Goal: Answer question/provide support

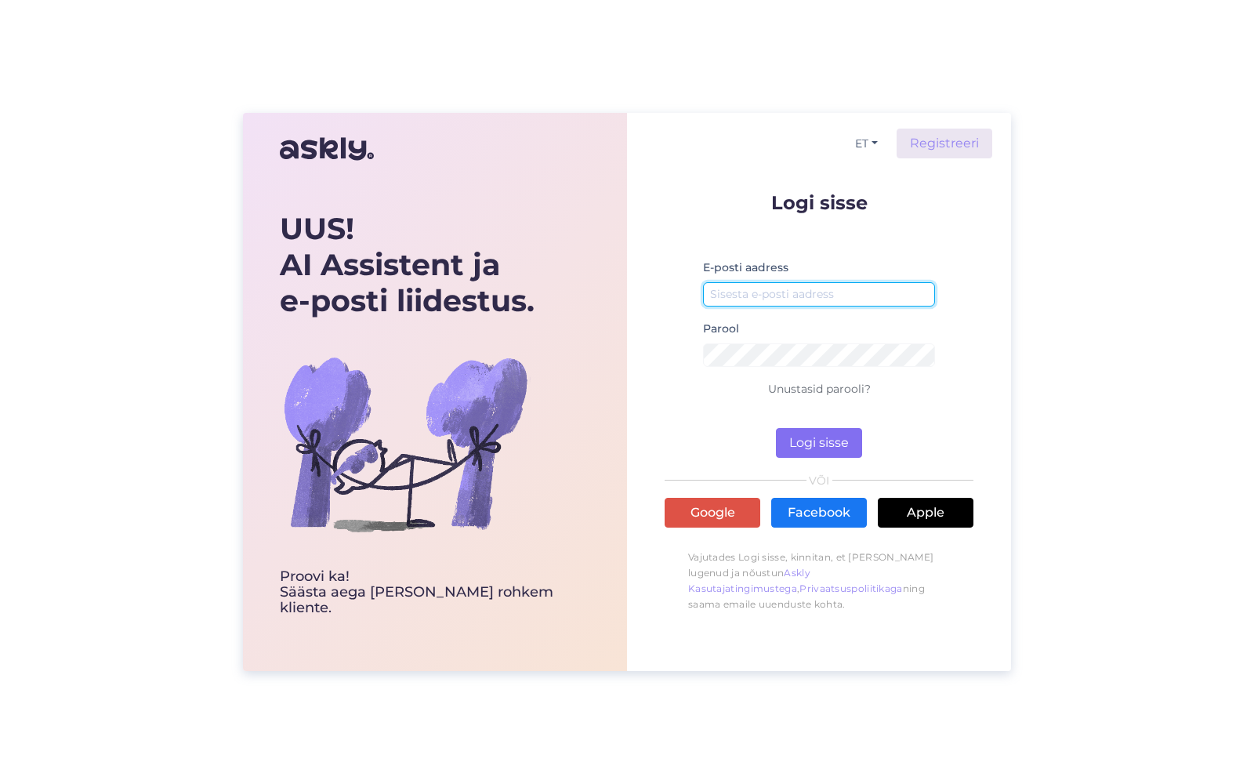
type input "[PERSON_NAME][EMAIL_ADDRESS][DOMAIN_NAME]"
click at [840, 437] on button "Logi sisse" at bounding box center [819, 443] width 86 height 30
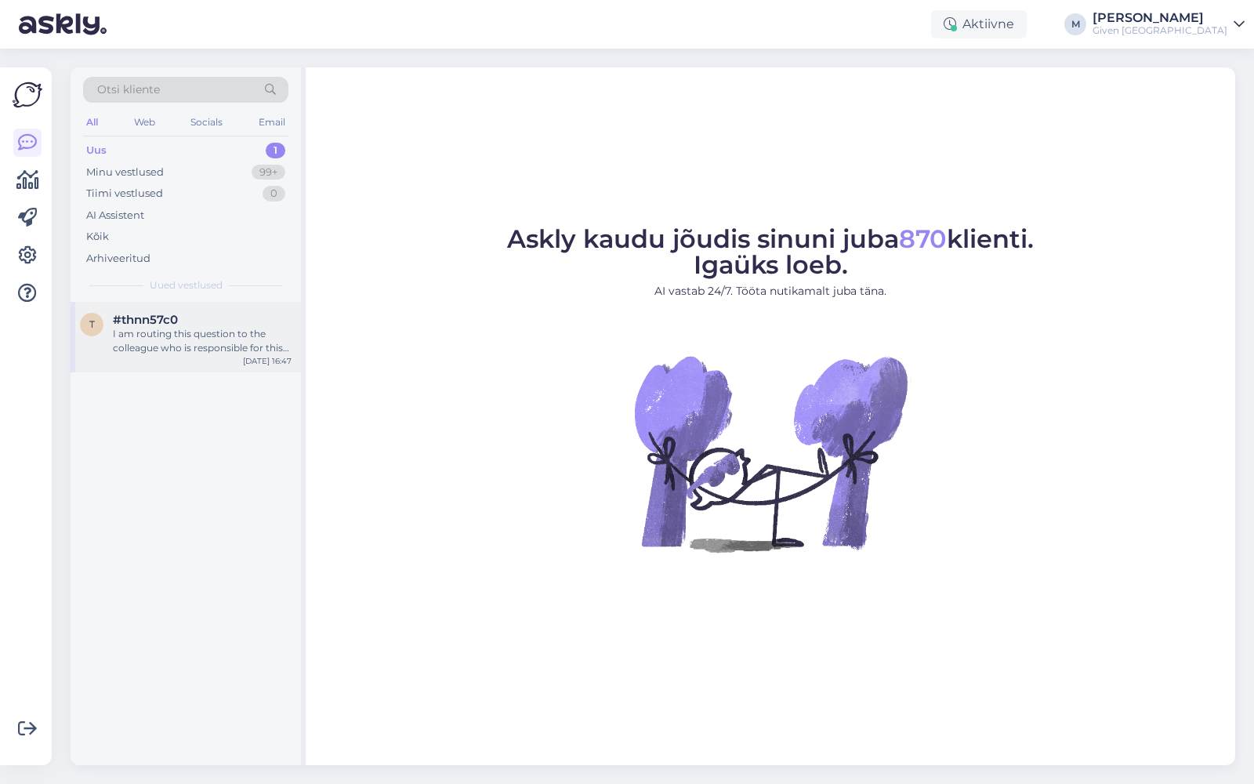
click at [201, 352] on div "I am routing this question to the colleague who is responsible for this topic. …" at bounding box center [202, 341] width 179 height 28
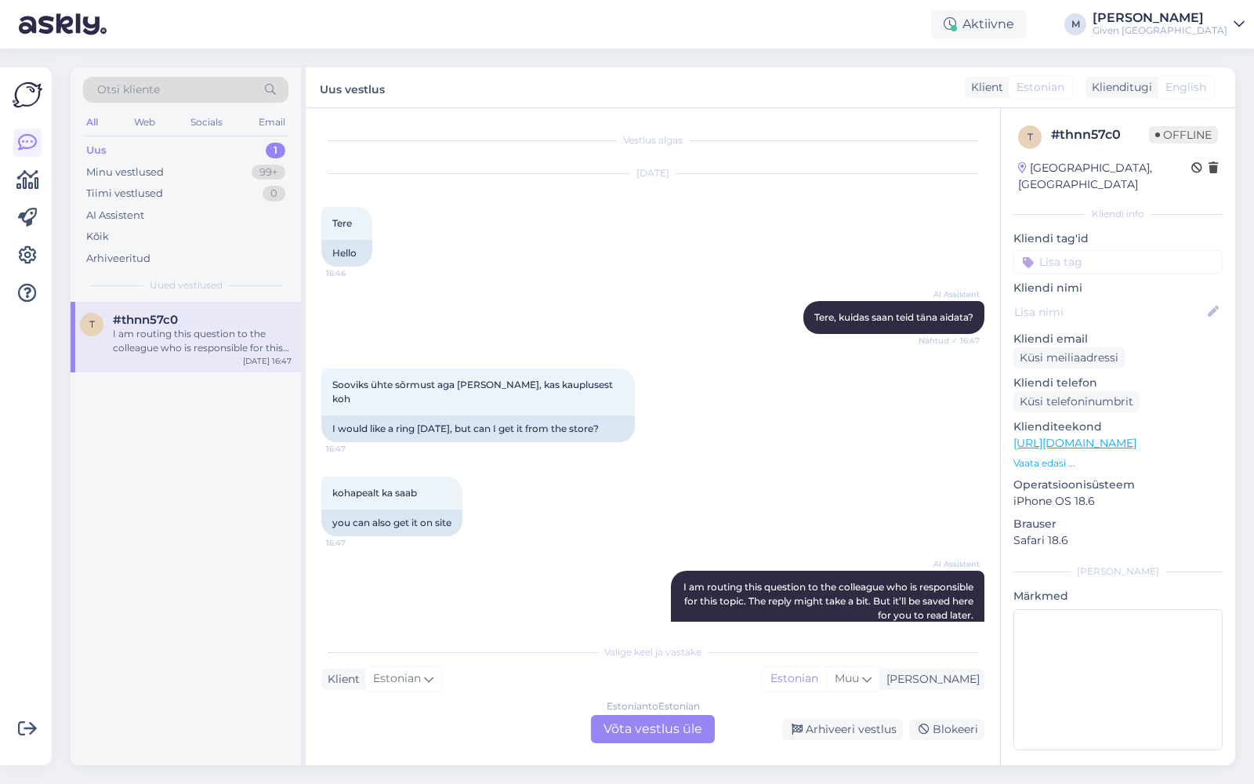
scroll to position [67, 0]
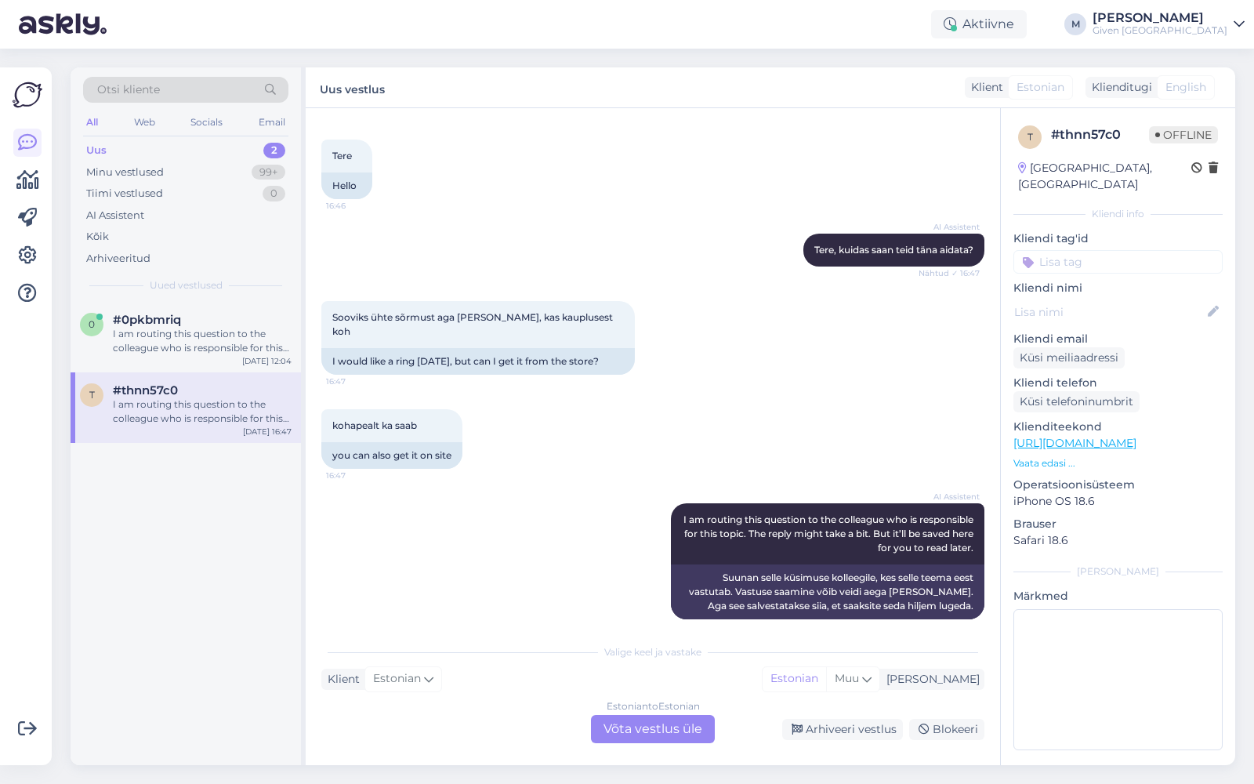
click at [658, 719] on div "Estonian to Estonian Võta vestlus üle" at bounding box center [653, 729] width 124 height 28
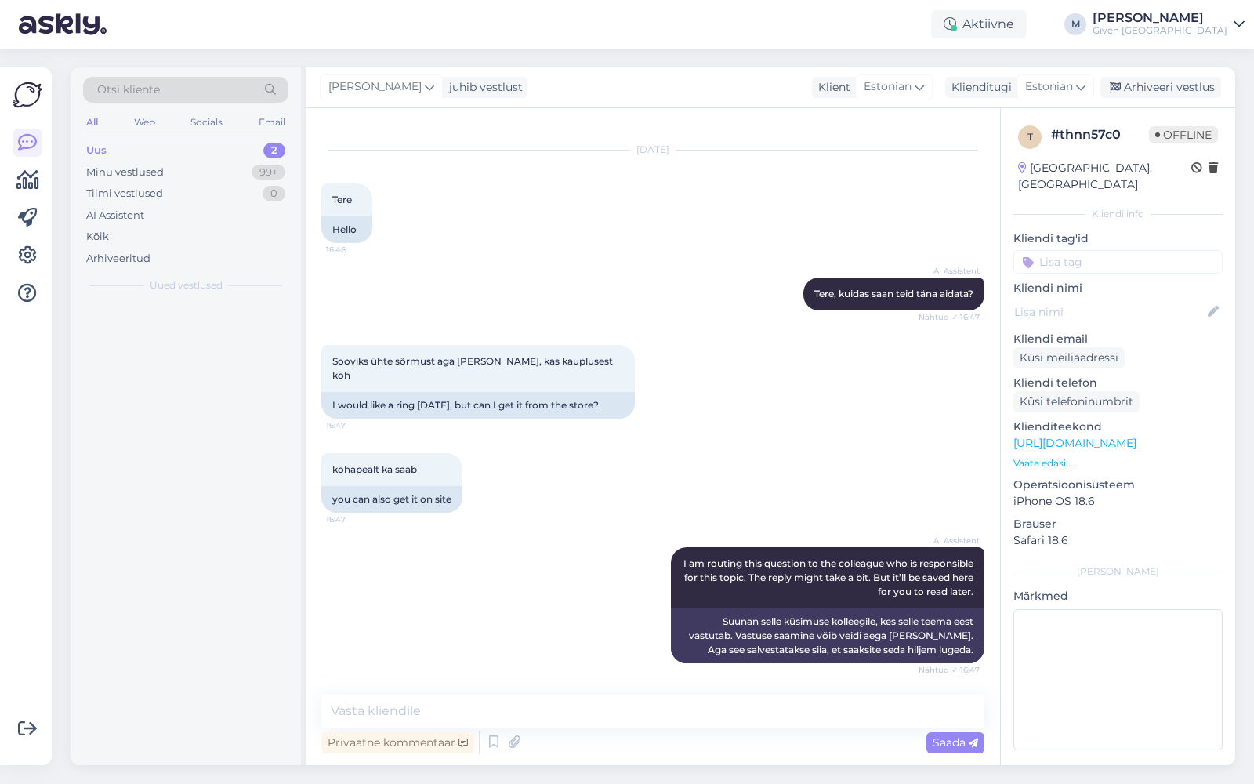
scroll to position [9, 0]
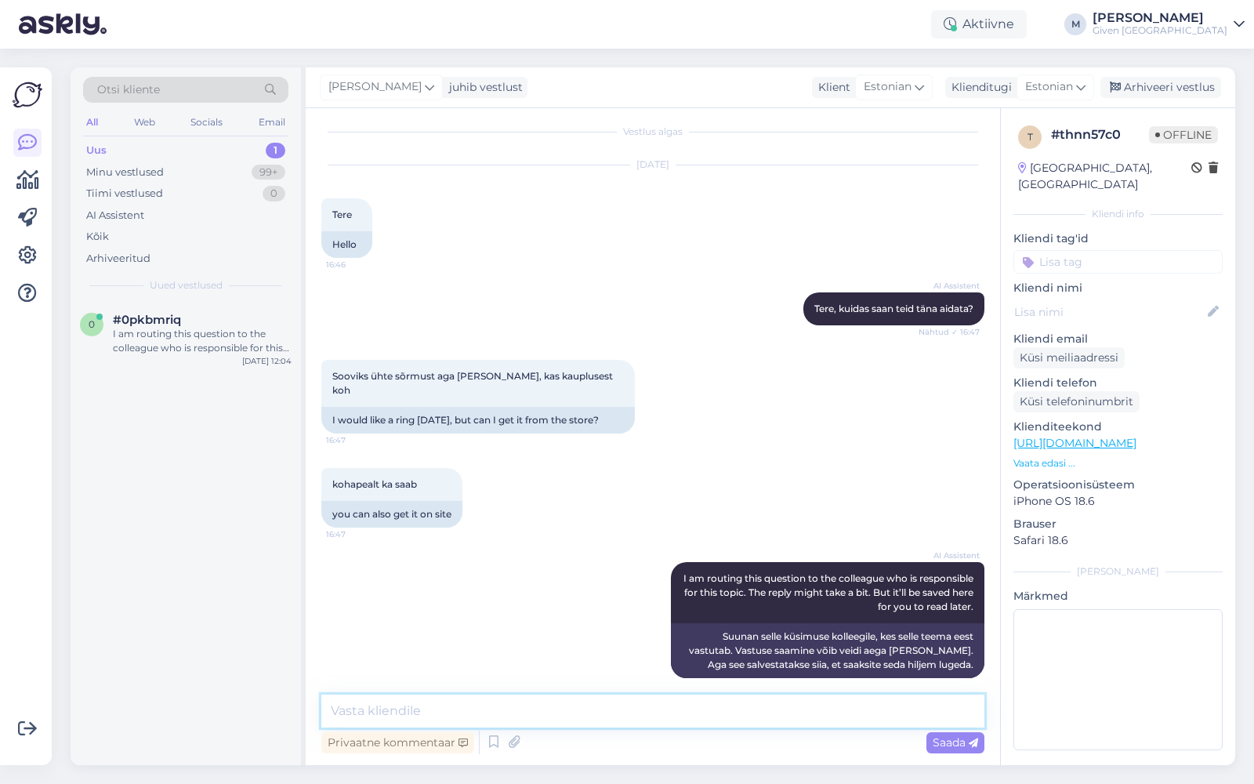
click at [545, 716] on textarea at bounding box center [652, 710] width 663 height 33
click at [691, 709] on textarea "Tere! Palun saatke link tootest ja kontrollime millises poes antud sõrmus asub" at bounding box center [652, 710] width 663 height 33
click at [608, 712] on textarea "Tere! Palun saatke link tootest ja kontrollime millises poes antud sõrmus asub" at bounding box center [652, 710] width 663 height 33
type textarea "Tere! Palun saatke link tootest ja kontrollime, millises poes antud sõrmus asub"
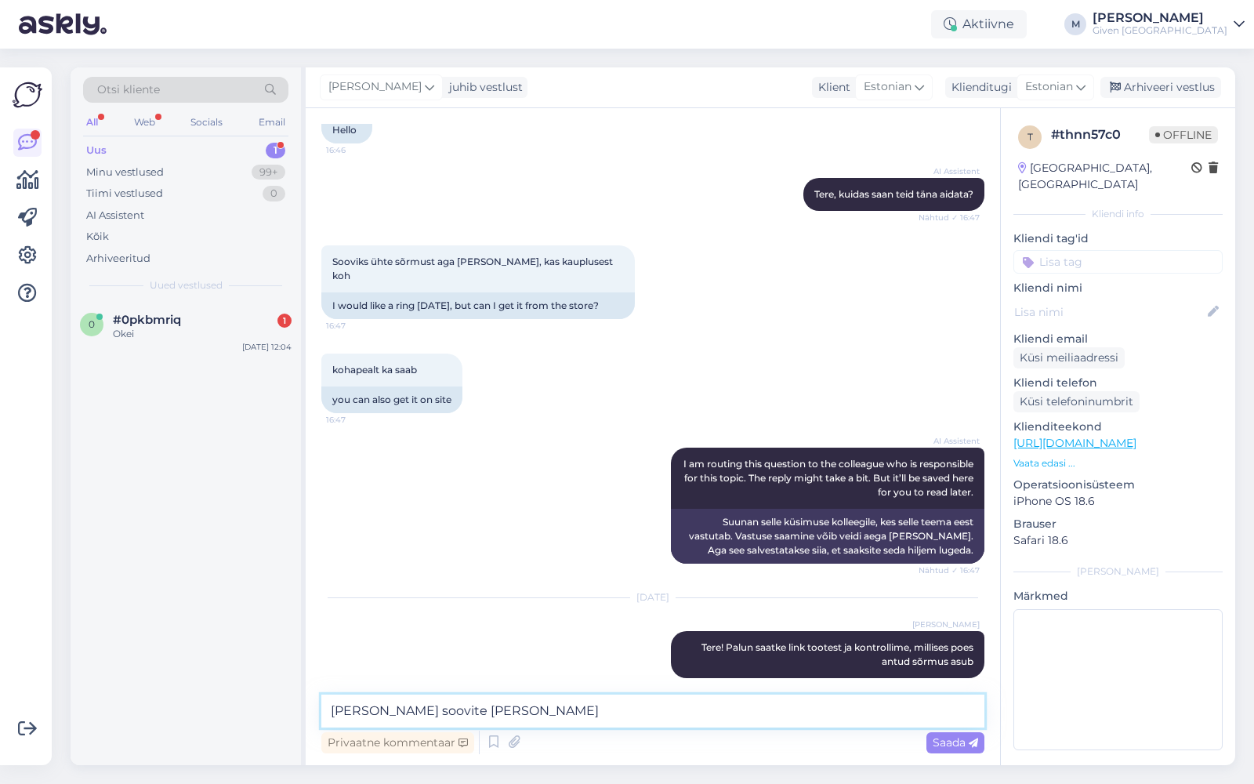
type textarea "[PERSON_NAME] soovite [PERSON_NAME]?"
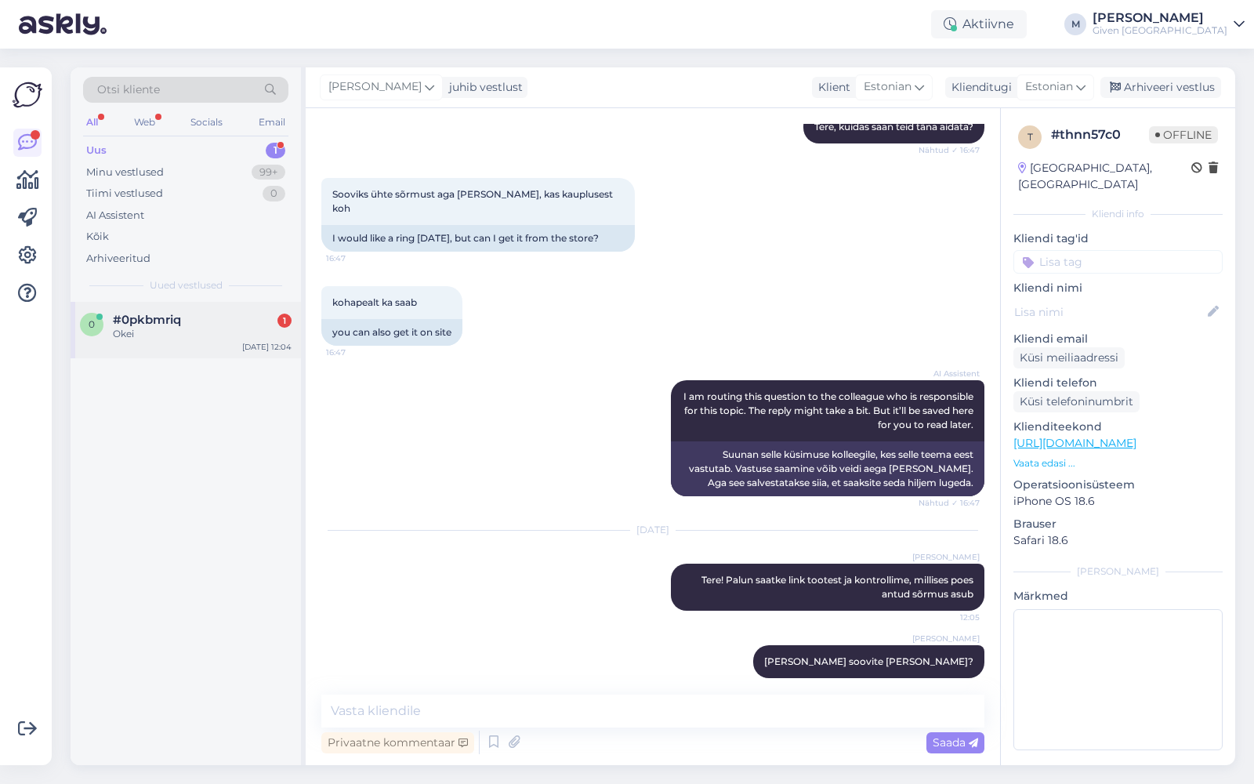
click at [223, 322] on div "#0pkbmriq 1" at bounding box center [202, 320] width 179 height 14
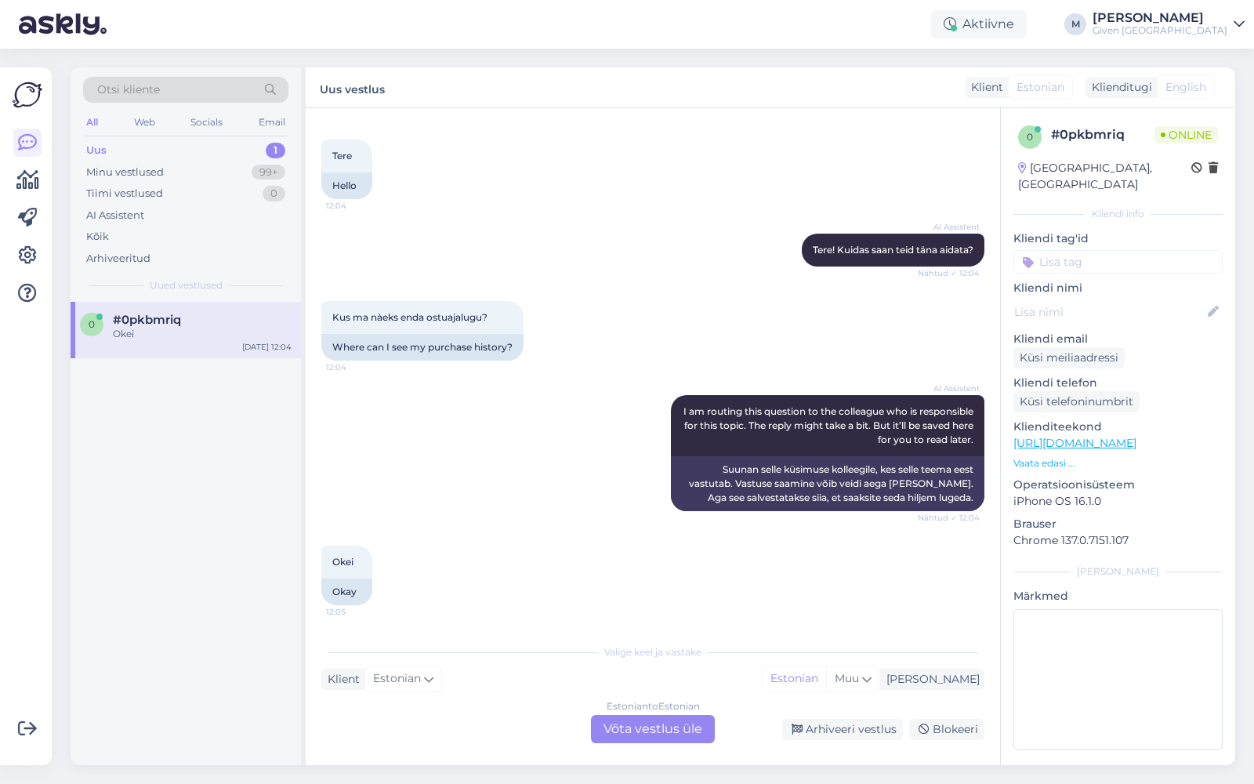
click at [653, 730] on div "Estonian to Estonian Võta vestlus üle" at bounding box center [653, 729] width 124 height 28
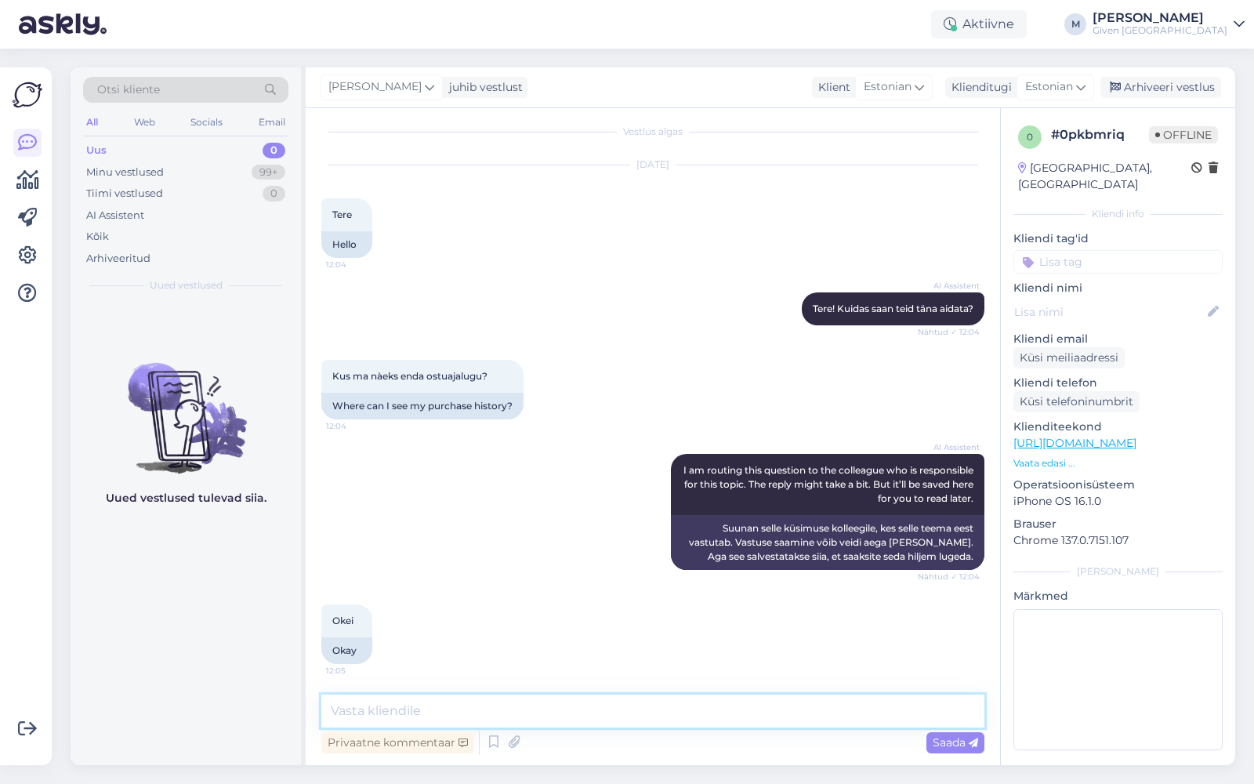
click at [606, 715] on textarea at bounding box center [652, 710] width 663 height 33
type textarea "Tere! Epoe ostuajalugu"
click at [151, 233] on div "Kõik" at bounding box center [185, 237] width 205 height 22
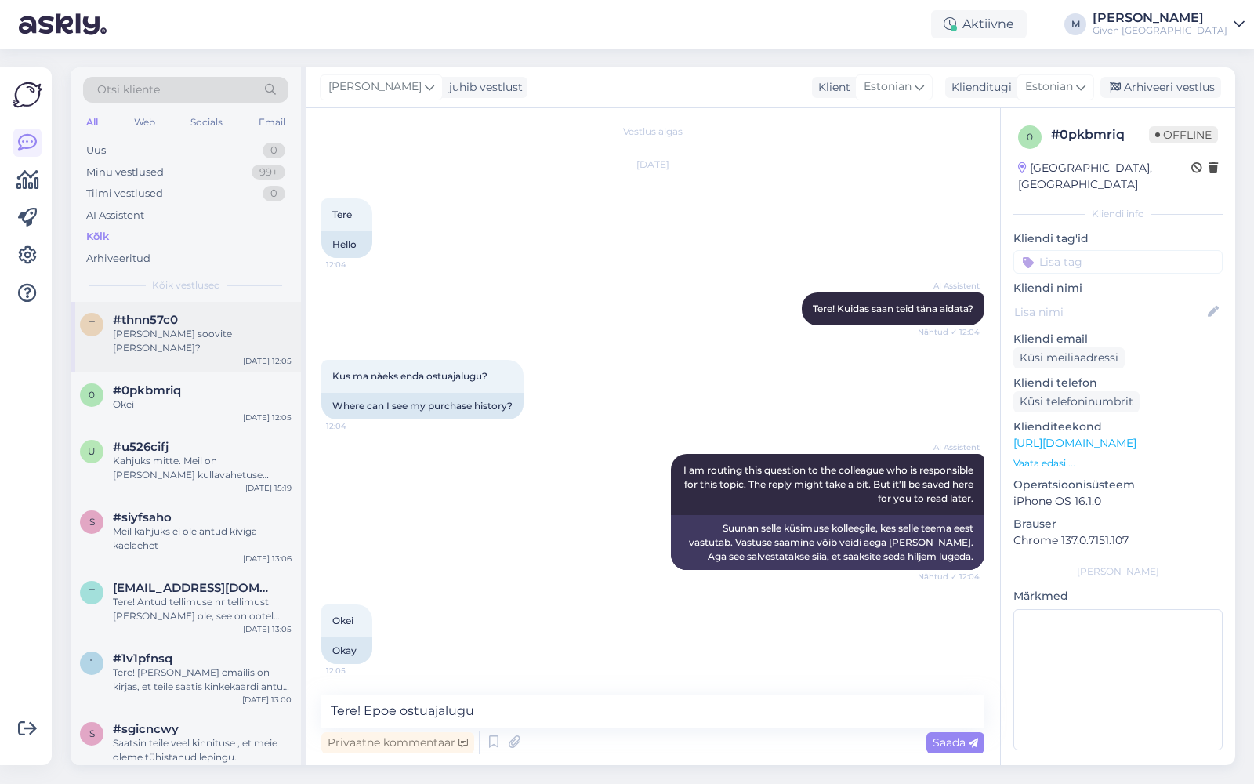
click at [153, 318] on span "#thnn57c0" at bounding box center [145, 320] width 65 height 14
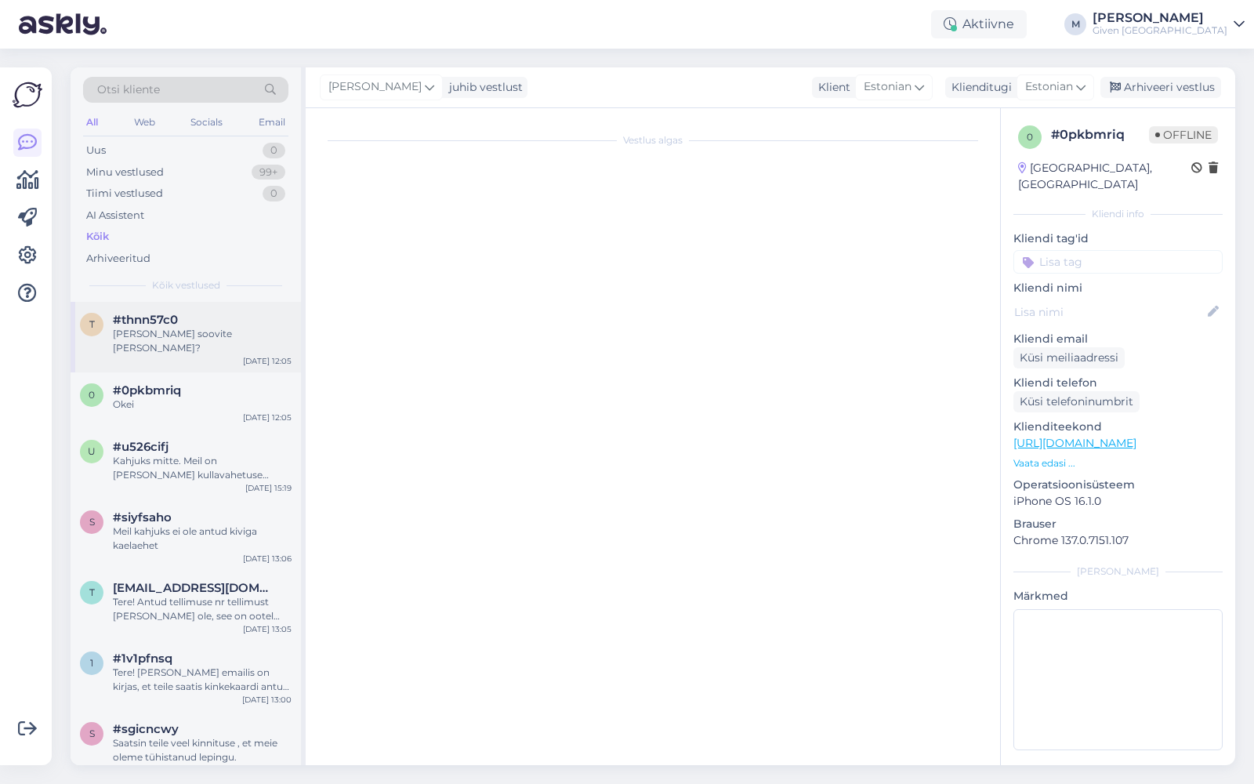
scroll to position [190, 0]
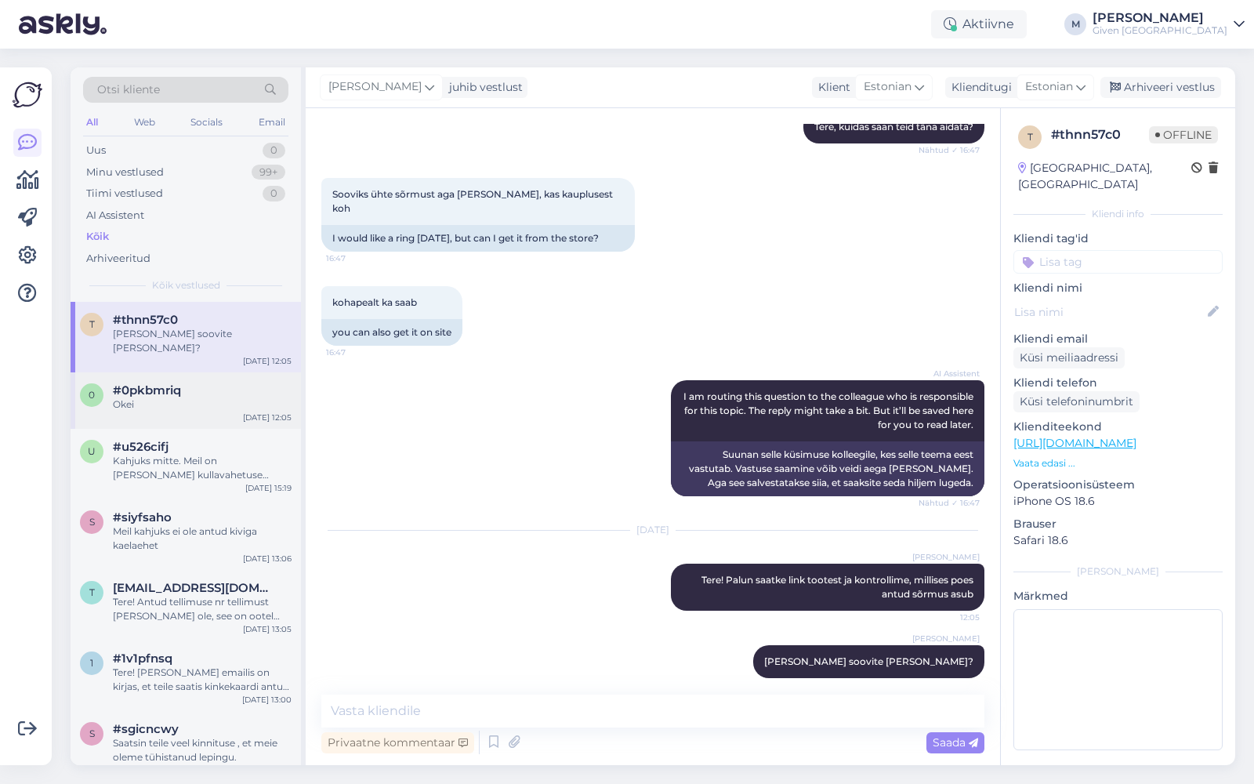
click at [123, 383] on span "#0pkbmriq" at bounding box center [147, 390] width 68 height 14
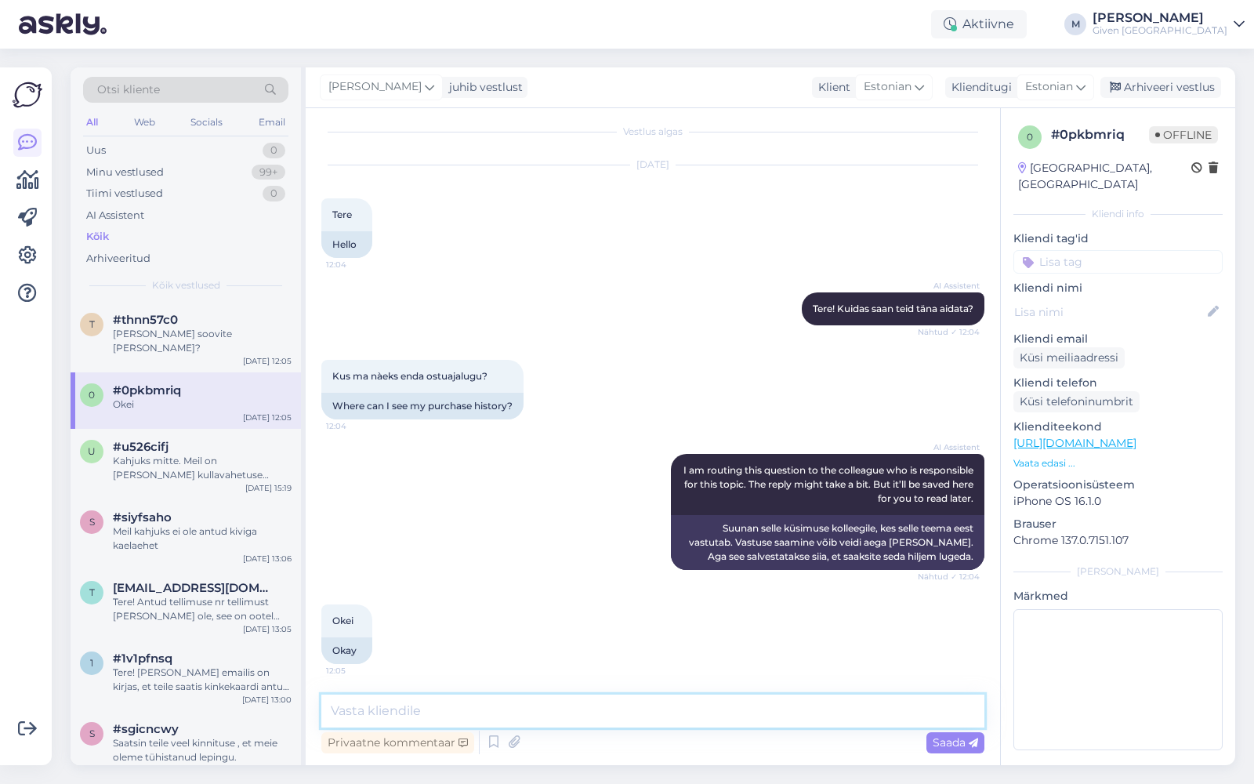
click at [518, 707] on textarea at bounding box center [652, 710] width 663 height 33
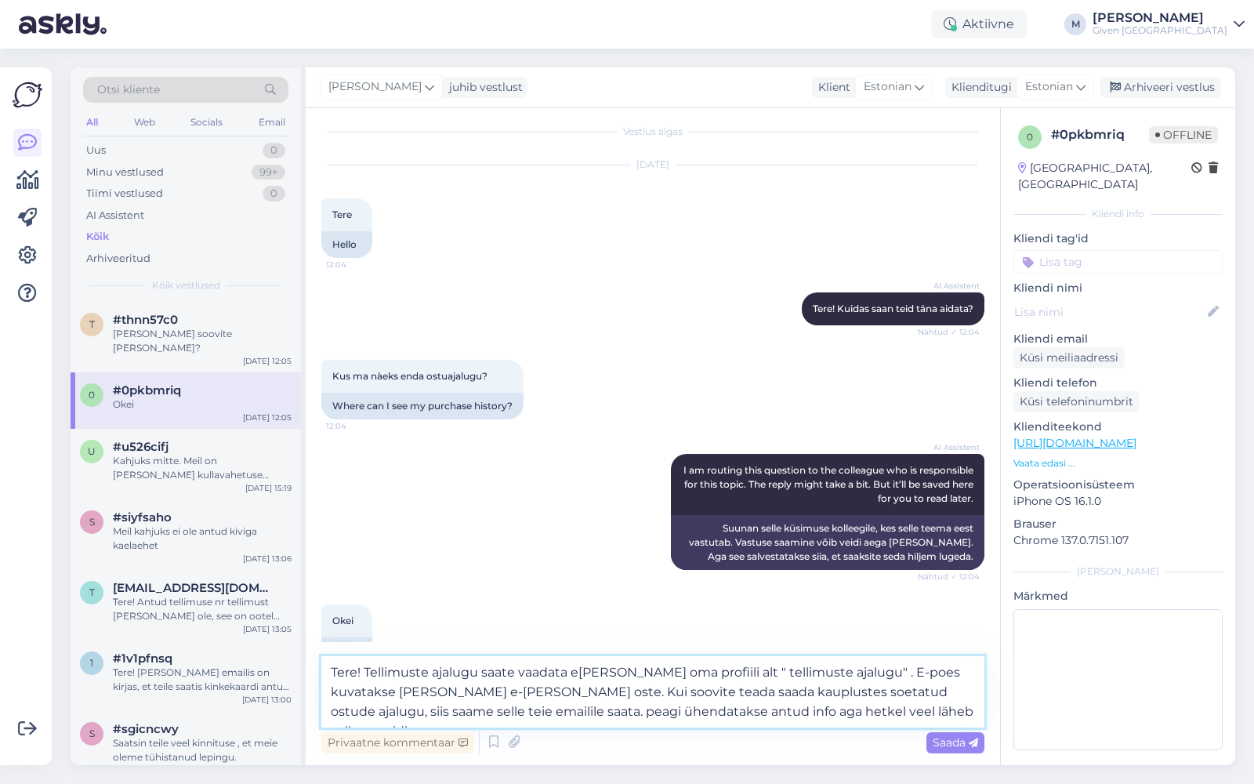
click at [431, 711] on textarea "Tere! Tellimuste ajalugu saate vaadata e[PERSON_NAME] oma profiili alt " tellim…" at bounding box center [652, 691] width 663 height 71
type textarea "Tere! Tellimuste ajalugu saate vaadata e[PERSON_NAME] oma profiili alt " tellim…"
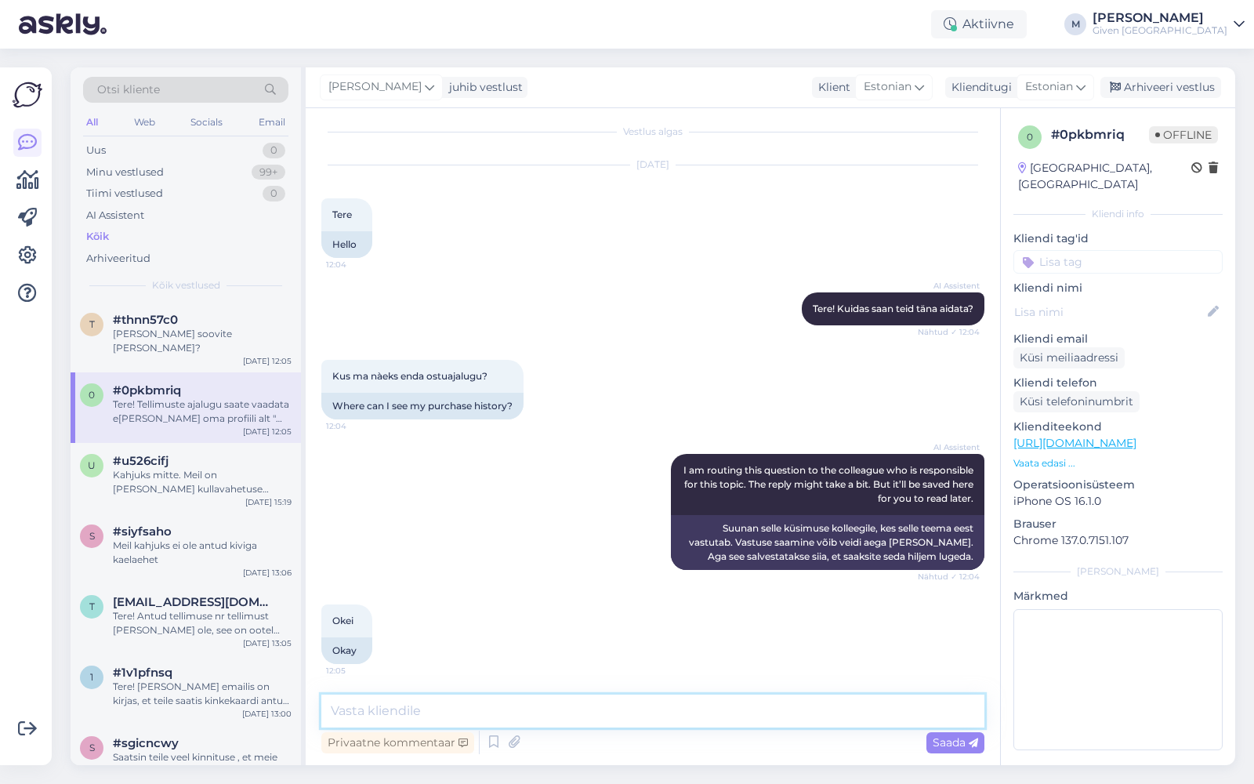
scroll to position [133, 0]
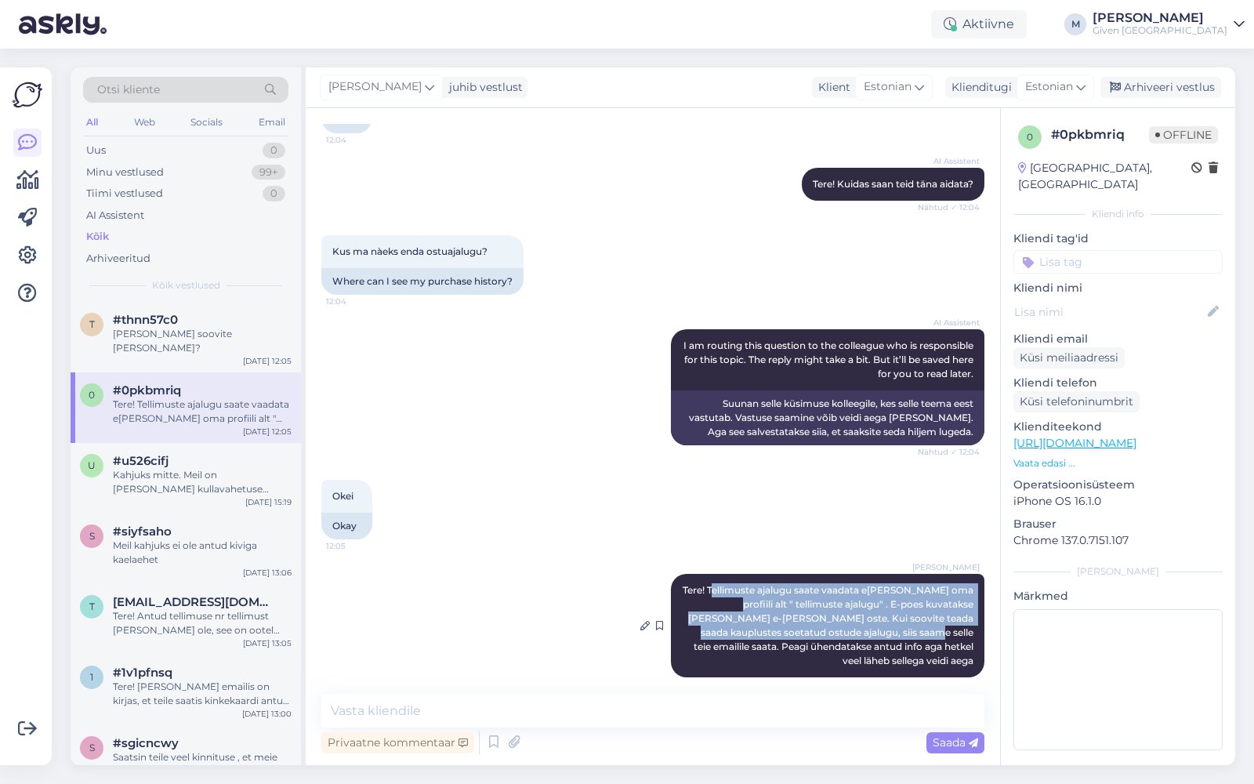
drag, startPoint x: 701, startPoint y: 587, endPoint x: 832, endPoint y: 636, distance: 139.6
click at [832, 636] on span "Tere! Tellimuste ajalugu saate vaadata e[PERSON_NAME] oma profiili alt " tellim…" at bounding box center [829, 625] width 293 height 82
copy span "ellimuste ajalugu saate vaadata e-poes oma profiili alt " tellimuste ajalugu" .…"
click at [31, 252] on icon at bounding box center [27, 255] width 19 height 19
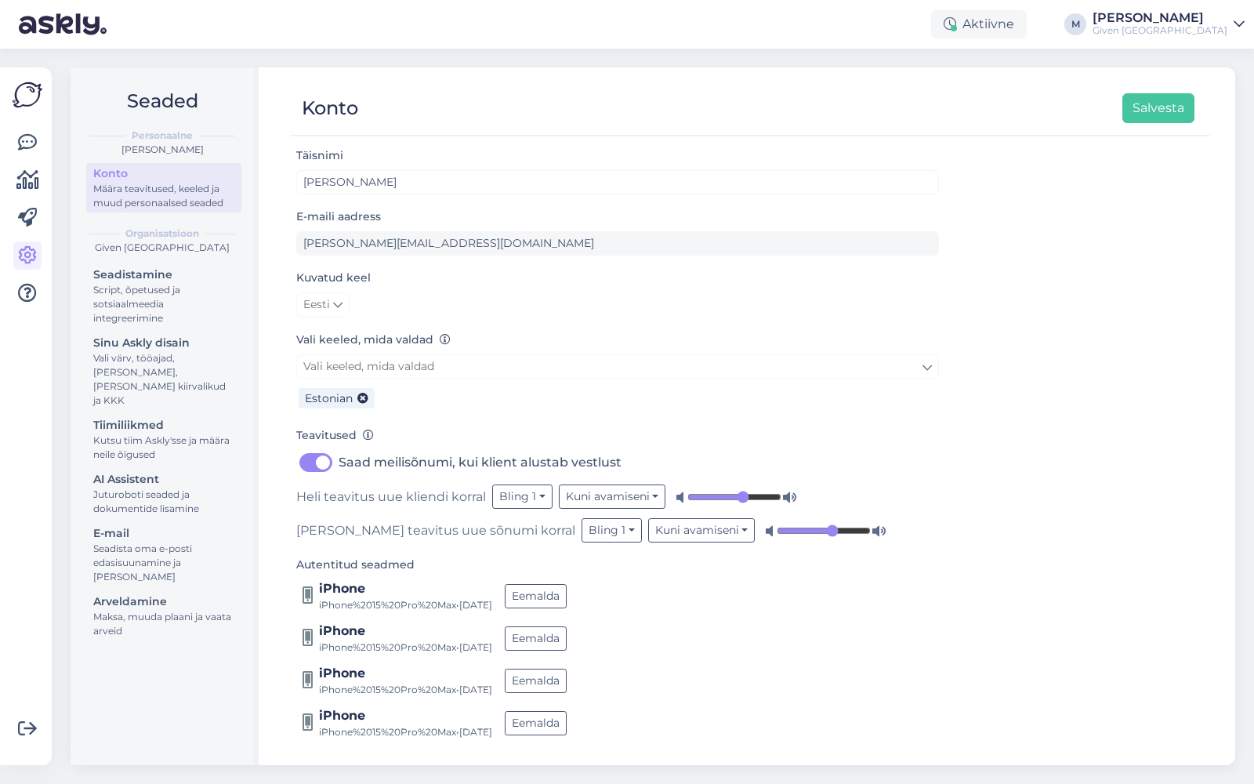
click at [143, 471] on div "AI Assistent" at bounding box center [163, 479] width 141 height 16
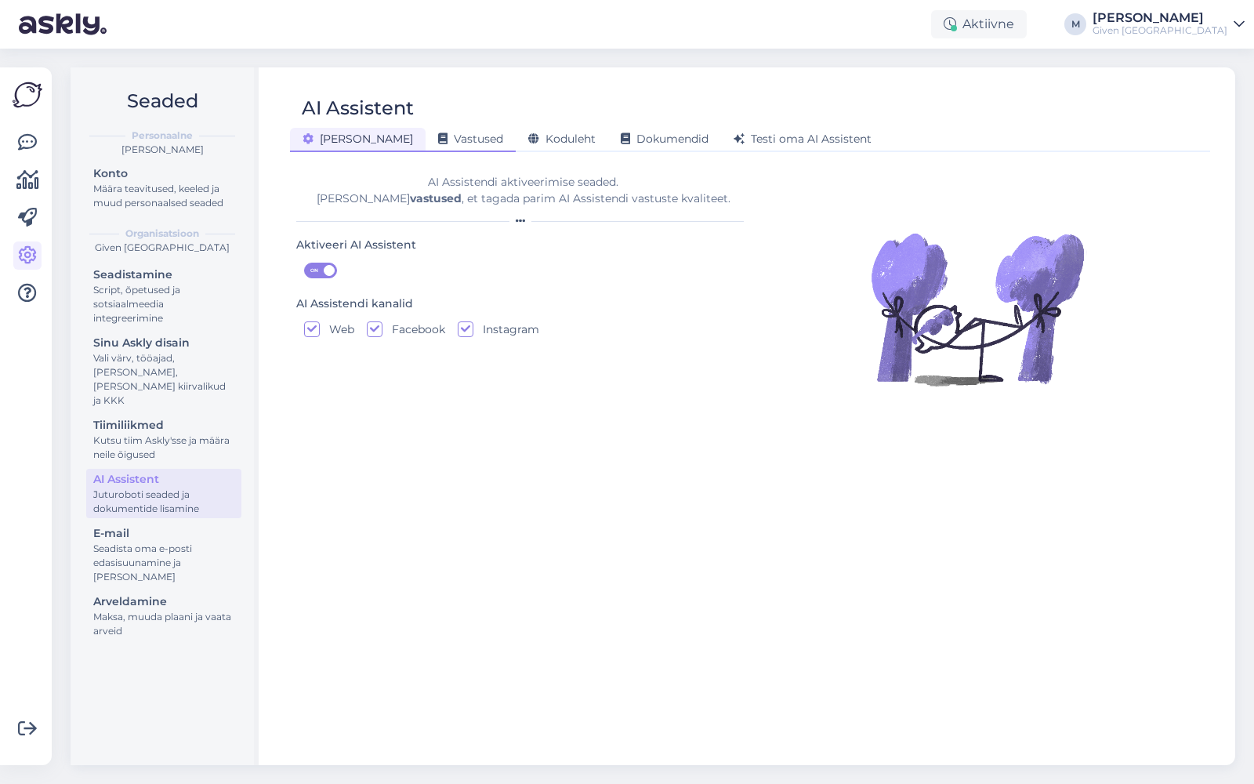
click at [438, 141] on span "Vastused" at bounding box center [470, 139] width 65 height 14
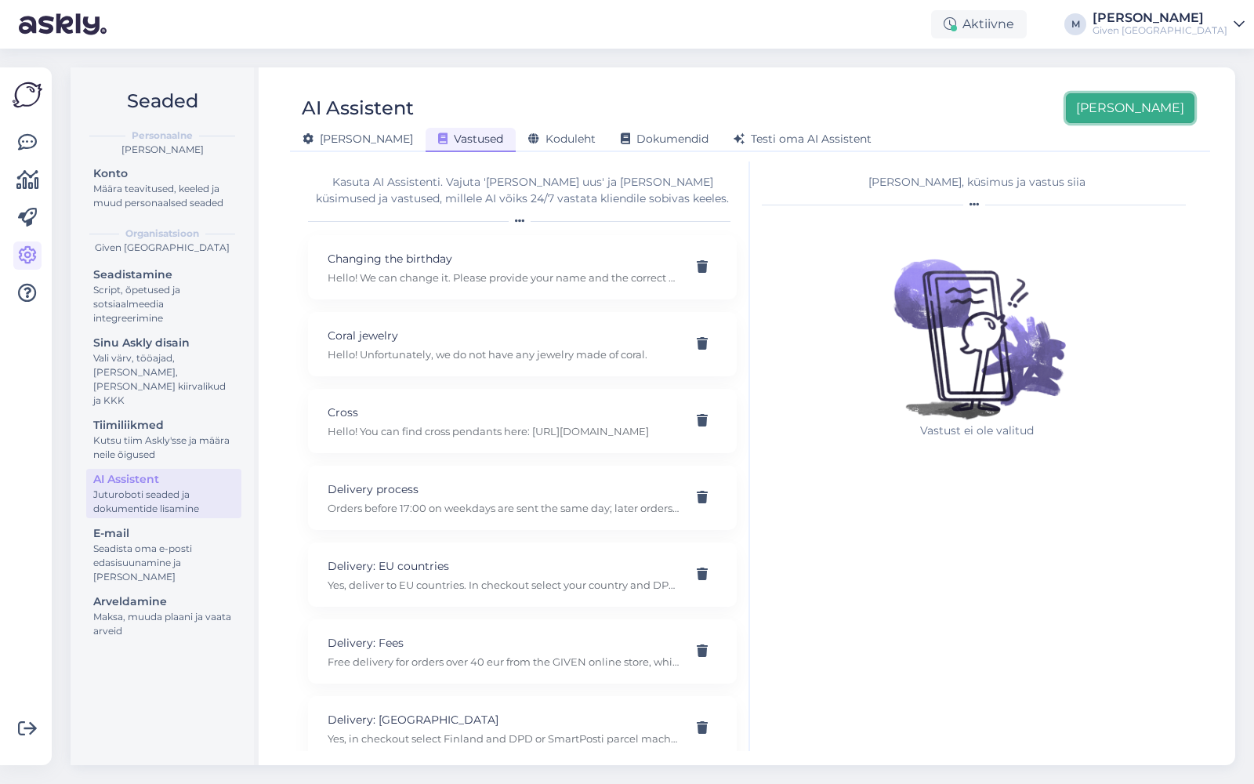
click at [1169, 106] on button "[PERSON_NAME]" at bounding box center [1130, 108] width 129 height 30
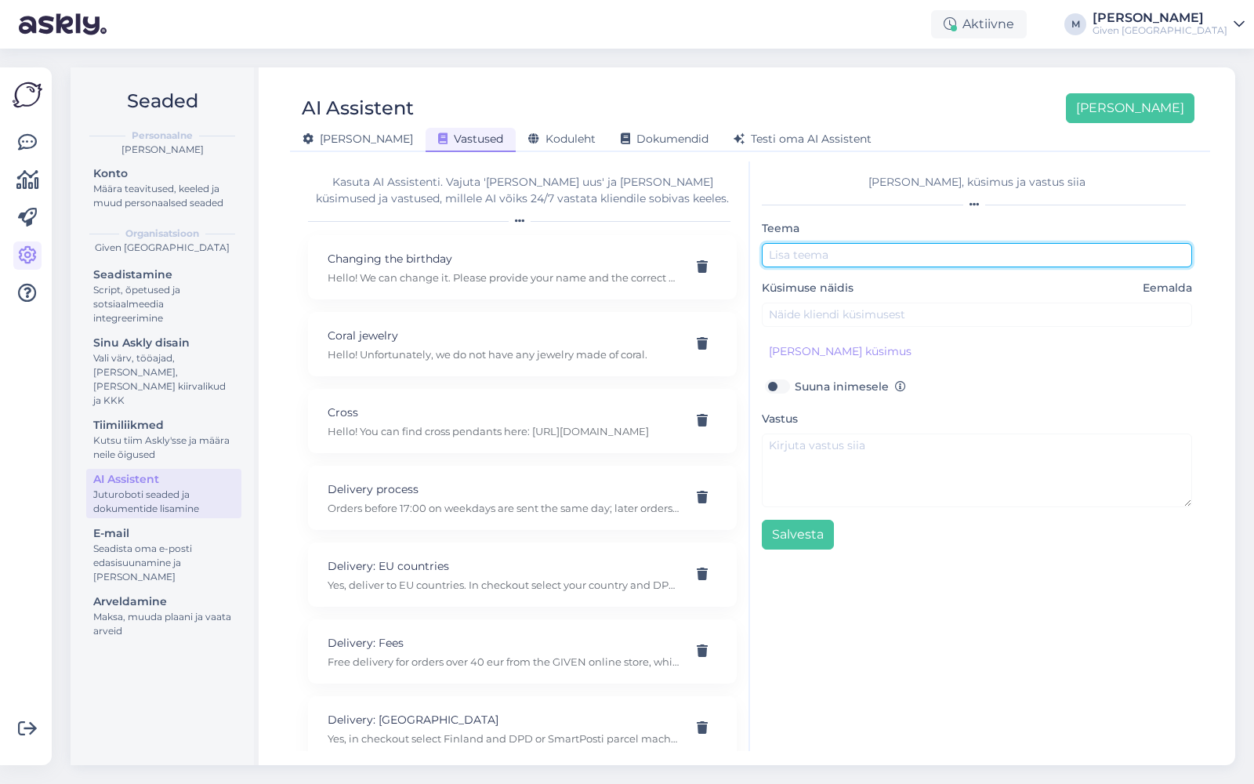
click at [842, 256] on input "text" at bounding box center [977, 255] width 430 height 24
type input "Purchase history"
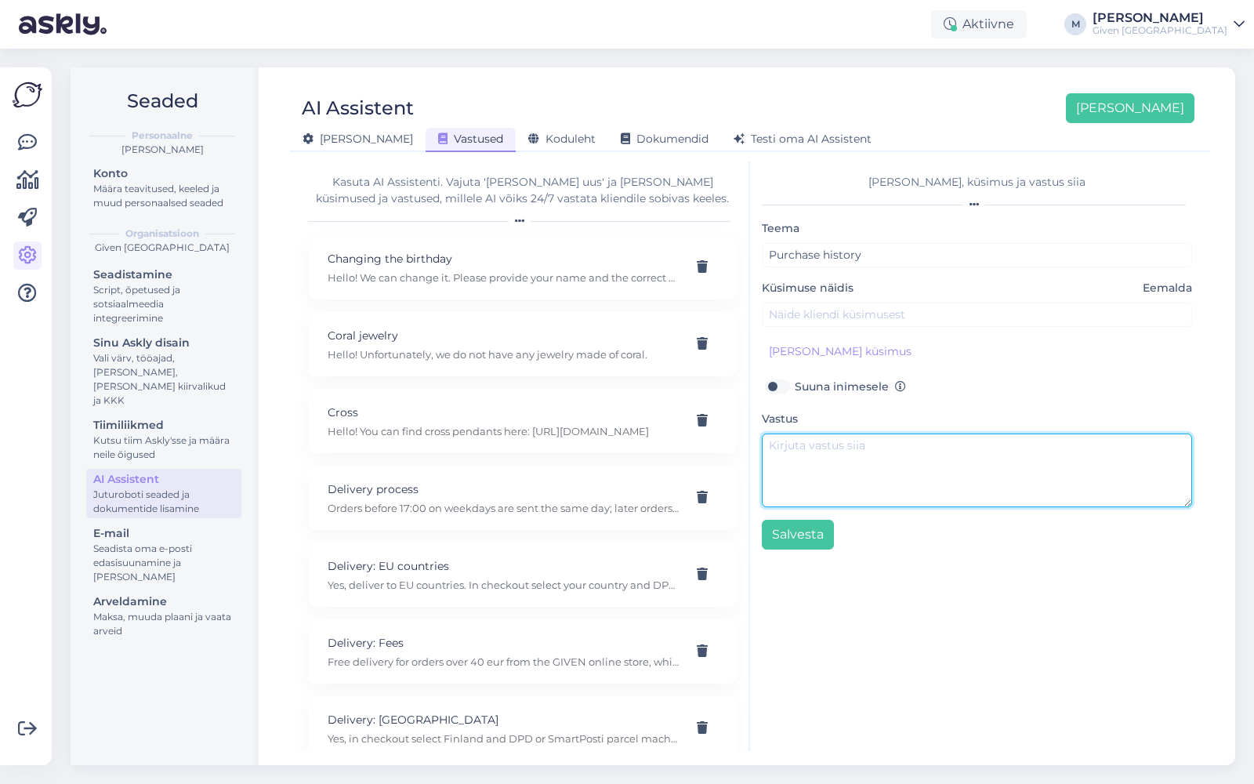
click at [856, 448] on textarea at bounding box center [977, 470] width 430 height 74
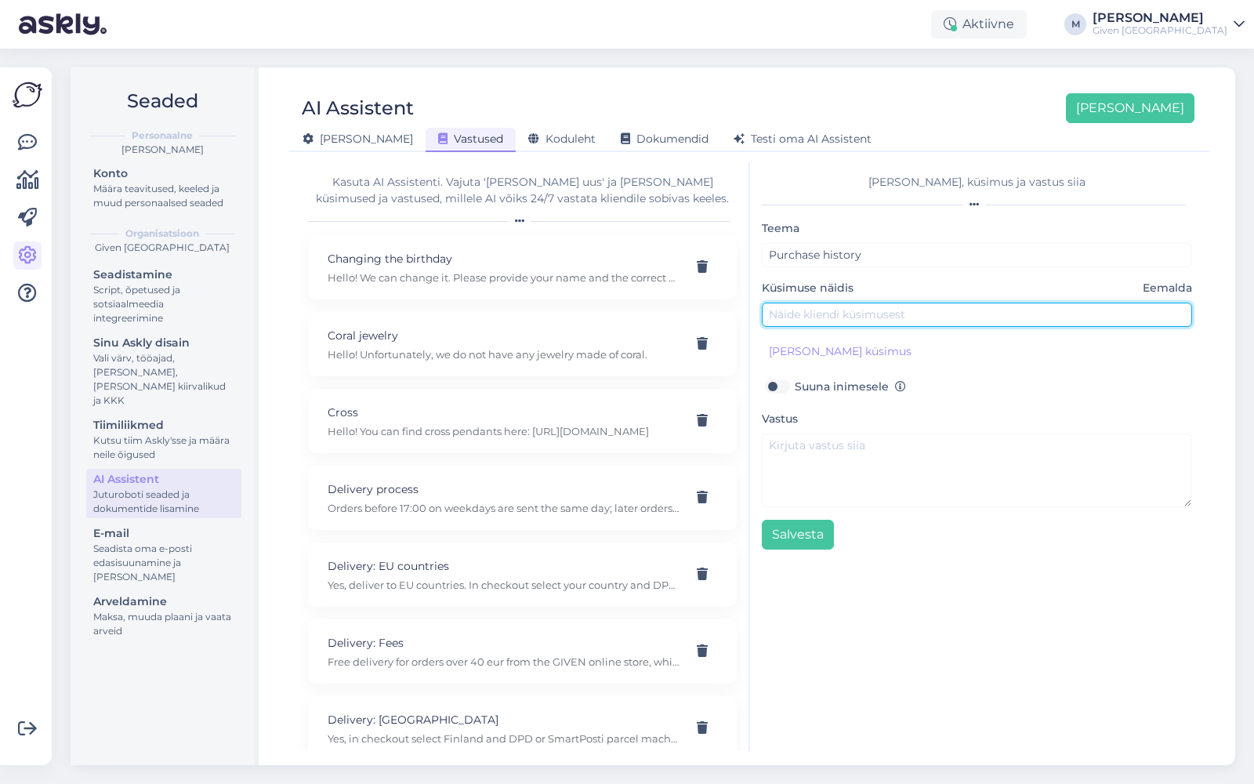
click at [910, 310] on input "text" at bounding box center [977, 315] width 430 height 24
type input "Where can i see my purchase history?"
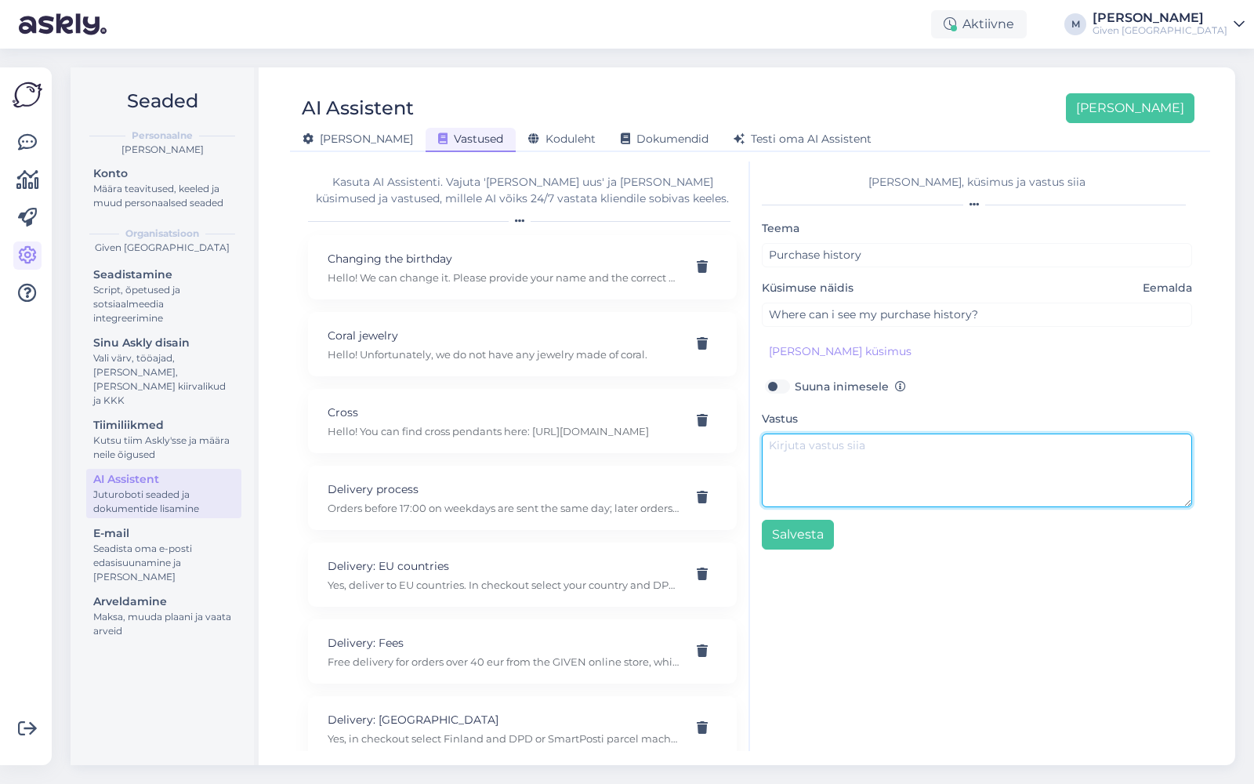
click at [849, 449] on textarea at bounding box center [977, 470] width 430 height 74
paste textarea "You can view your order history in the online store under your profile in the “…"
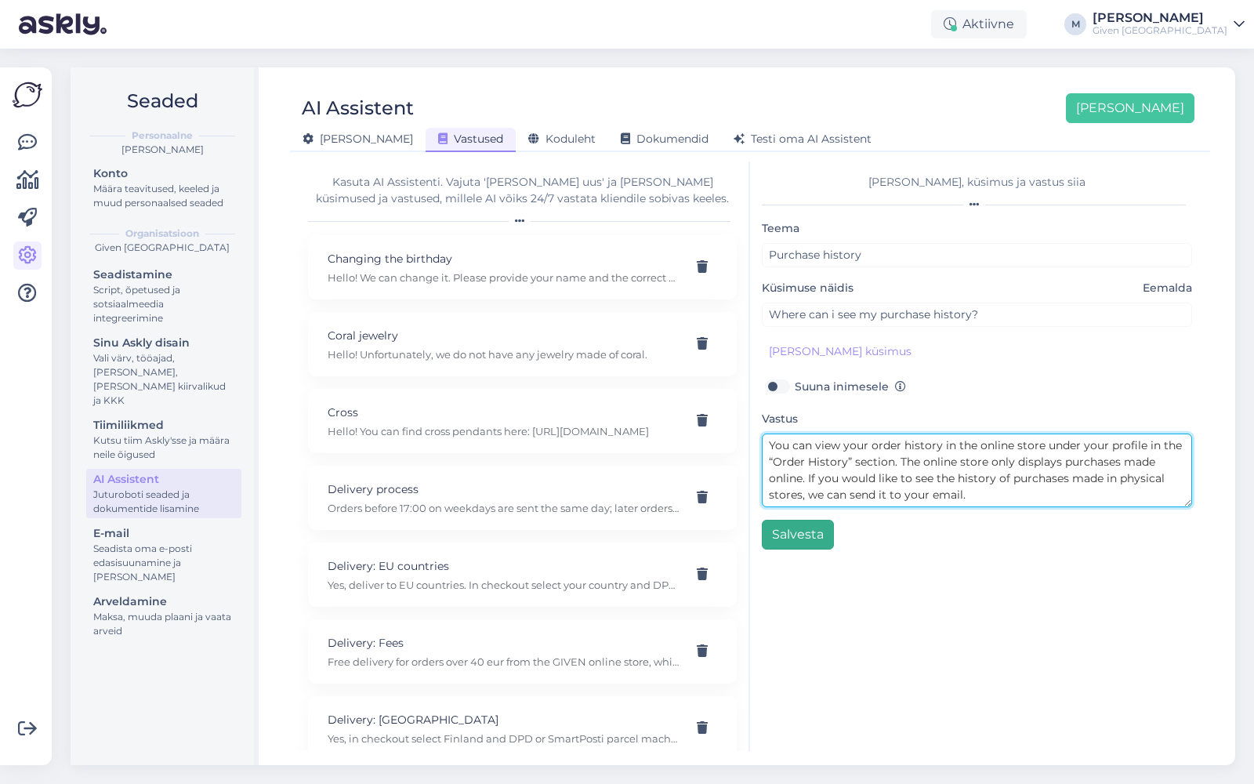
type textarea "You can view your order history in the online store under your profile in the “…"
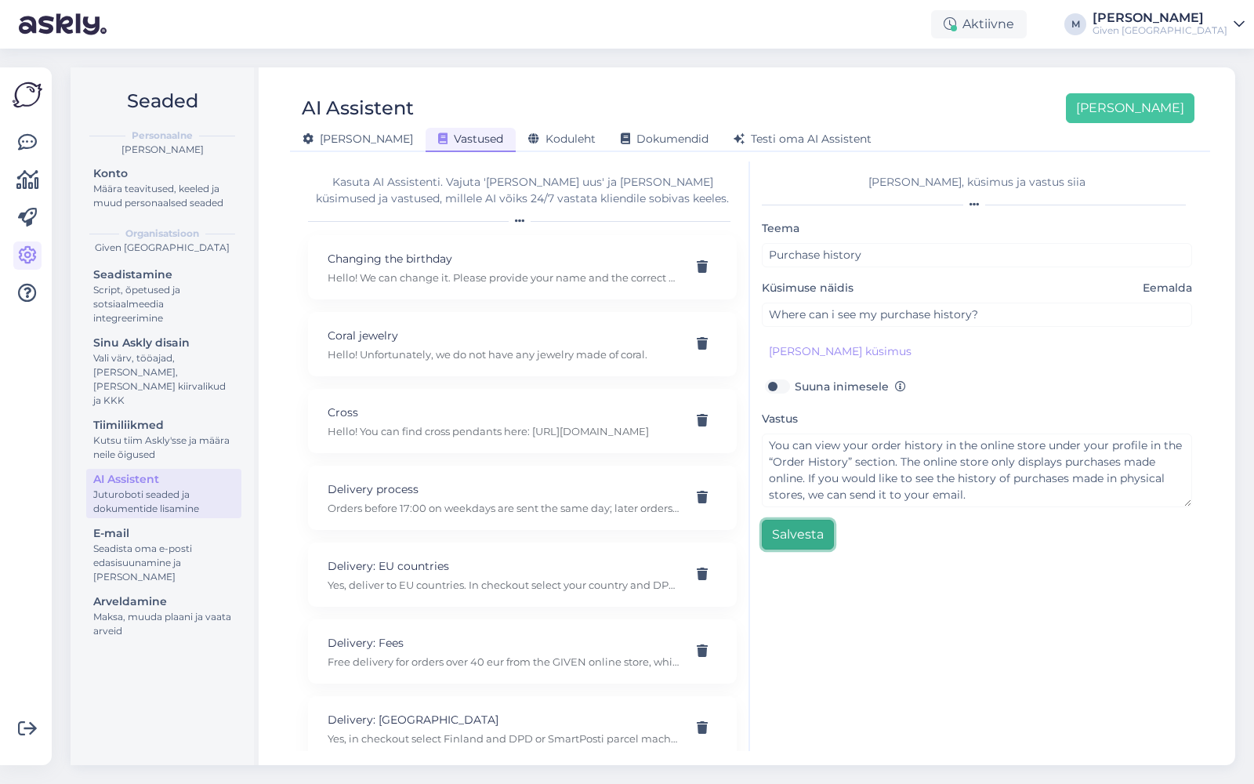
click at [811, 538] on button "Salvesta" at bounding box center [798, 535] width 72 height 30
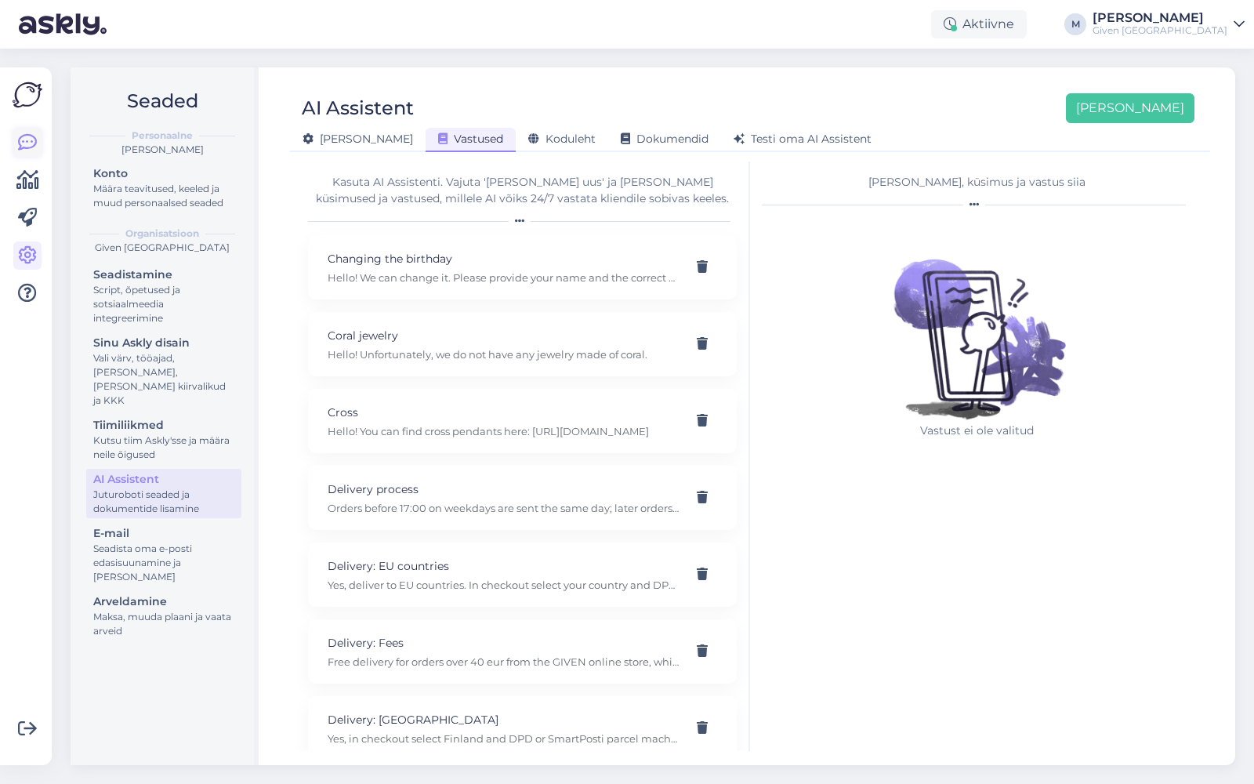
click at [25, 143] on icon at bounding box center [27, 142] width 19 height 19
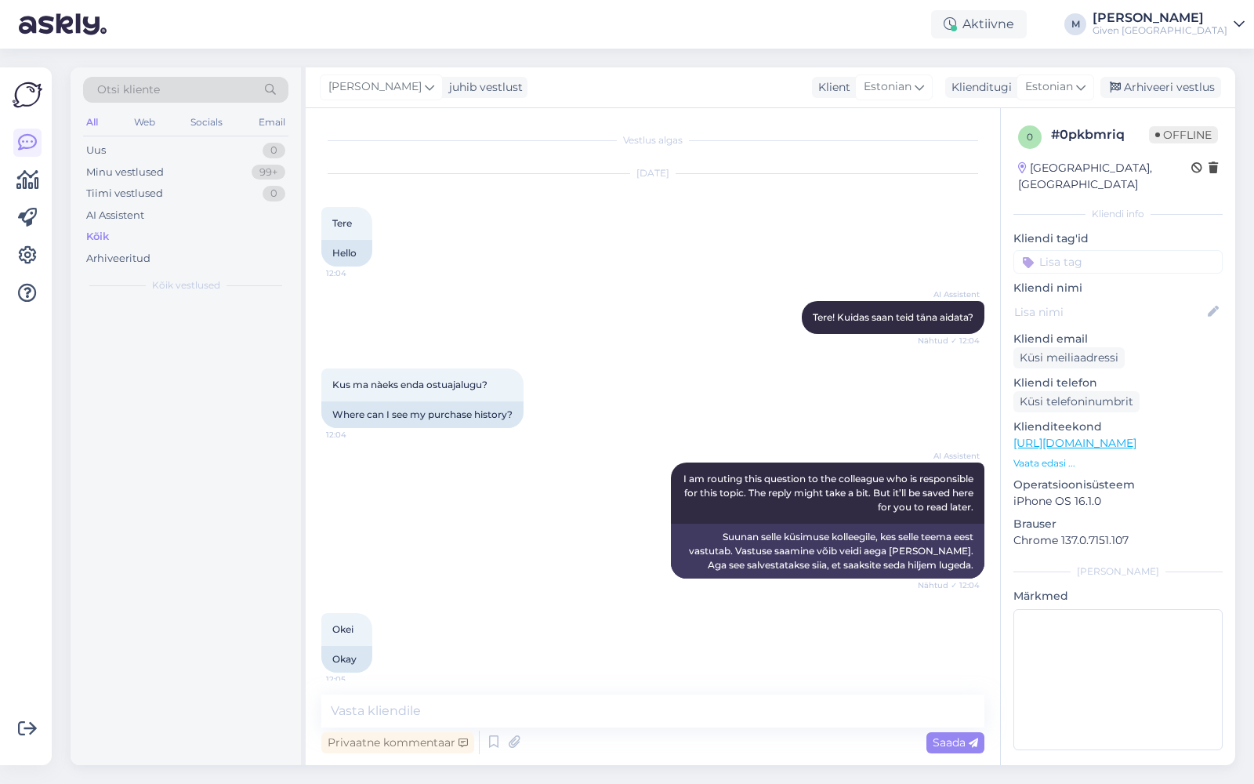
scroll to position [133, 0]
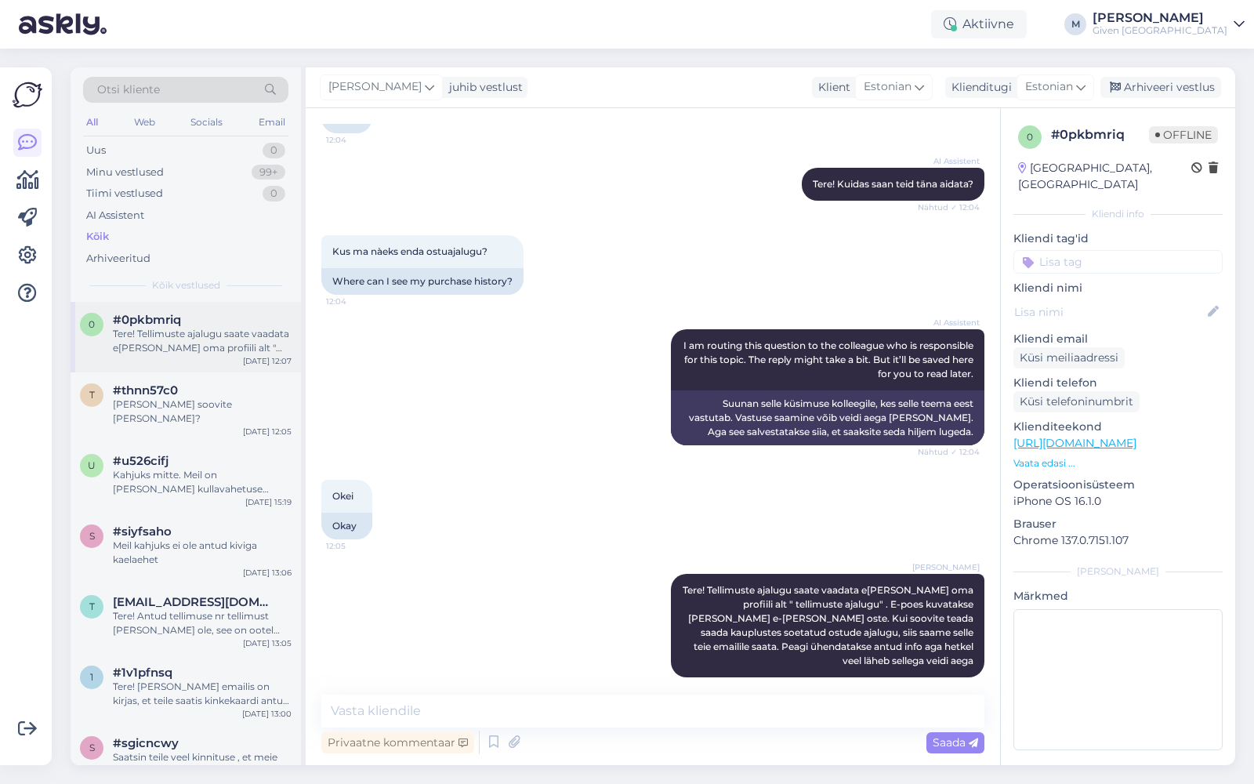
click at [132, 345] on div "Tere! Tellimuste ajalugu saate vaadata e[PERSON_NAME] oma profiili alt " tellim…" at bounding box center [202, 341] width 179 height 28
click at [185, 398] on div "[PERSON_NAME] soovite [PERSON_NAME]?" at bounding box center [202, 411] width 179 height 28
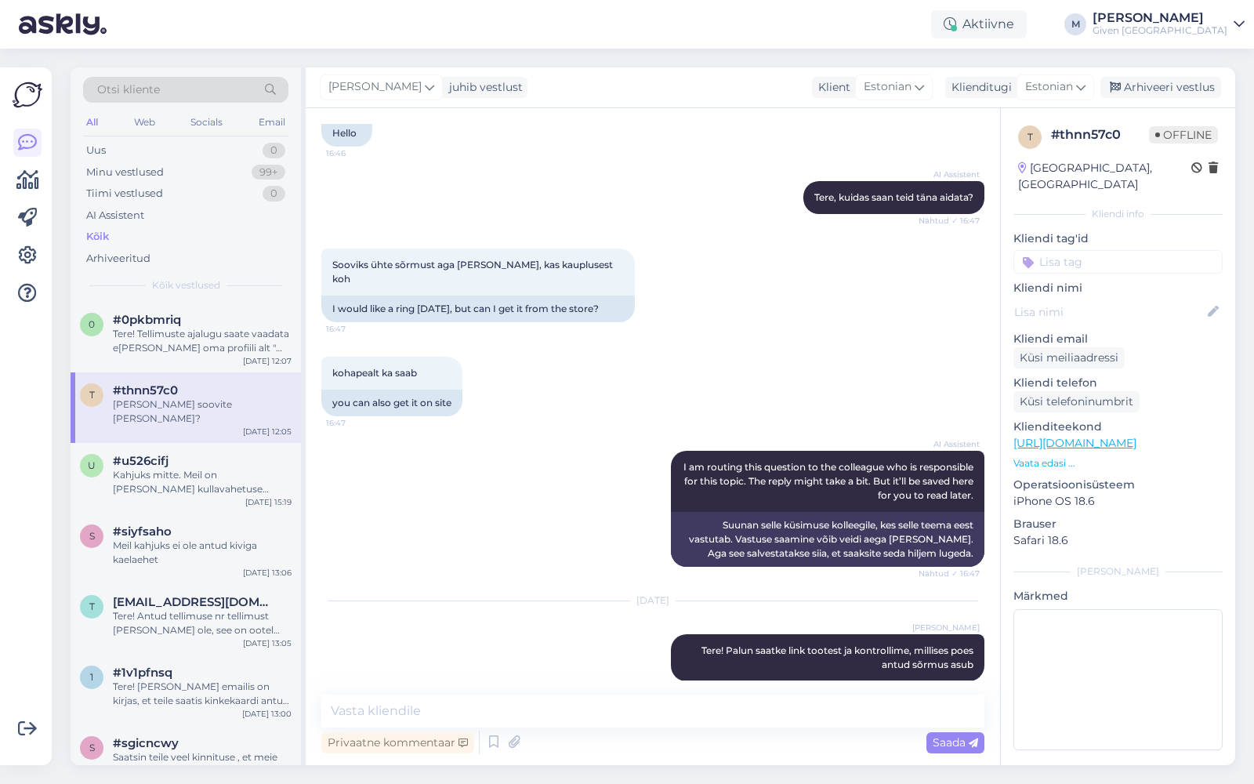
scroll to position [190, 0]
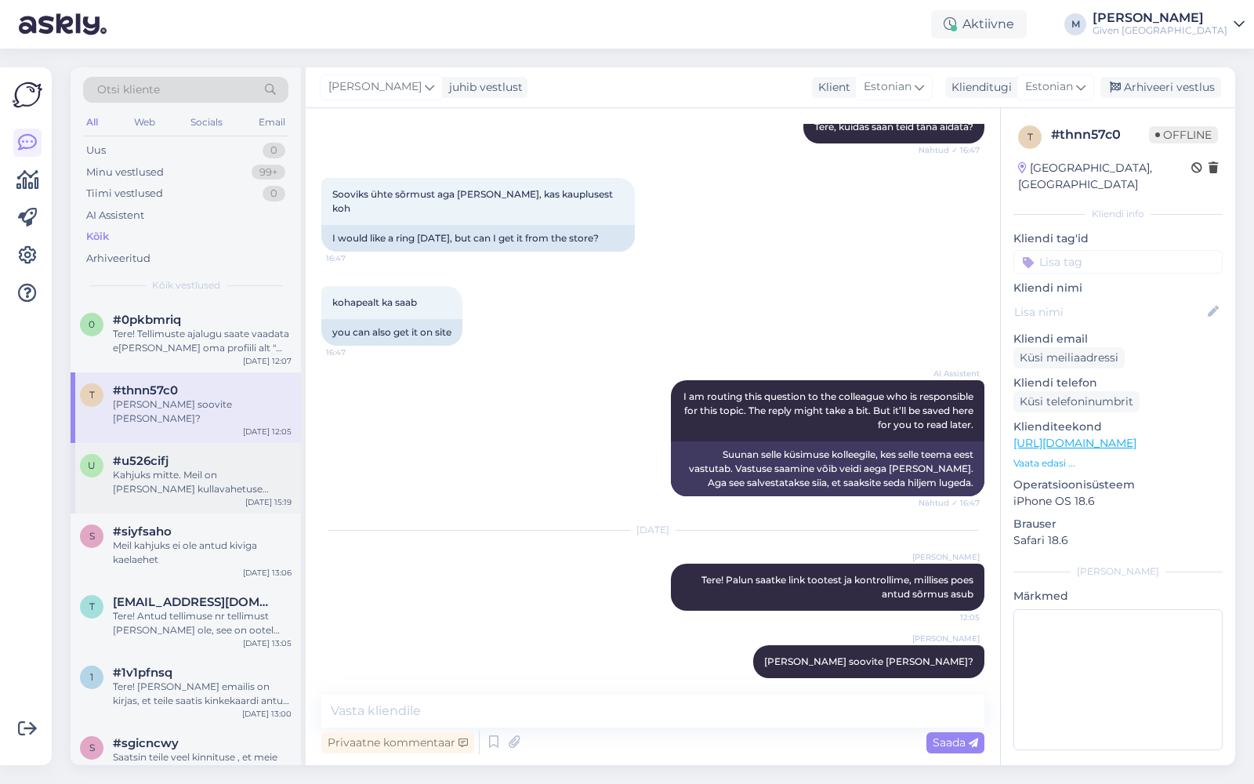
click at [188, 477] on div "Kahjuks mitte. Meil on [PERSON_NAME] kullavahetuse teenus" at bounding box center [202, 482] width 179 height 28
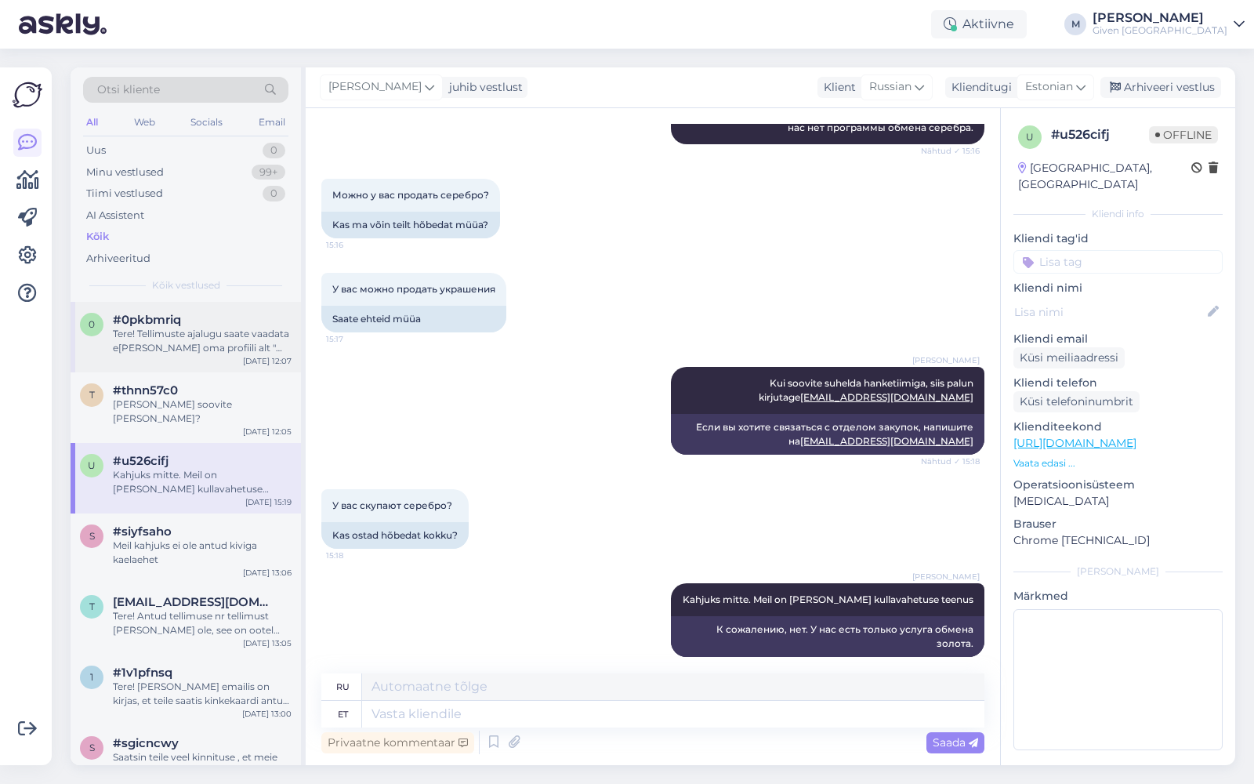
click at [183, 340] on div "Tere! Tellimuste ajalugu saate vaadata e[PERSON_NAME] oma profiili alt " tellim…" at bounding box center [202, 341] width 179 height 28
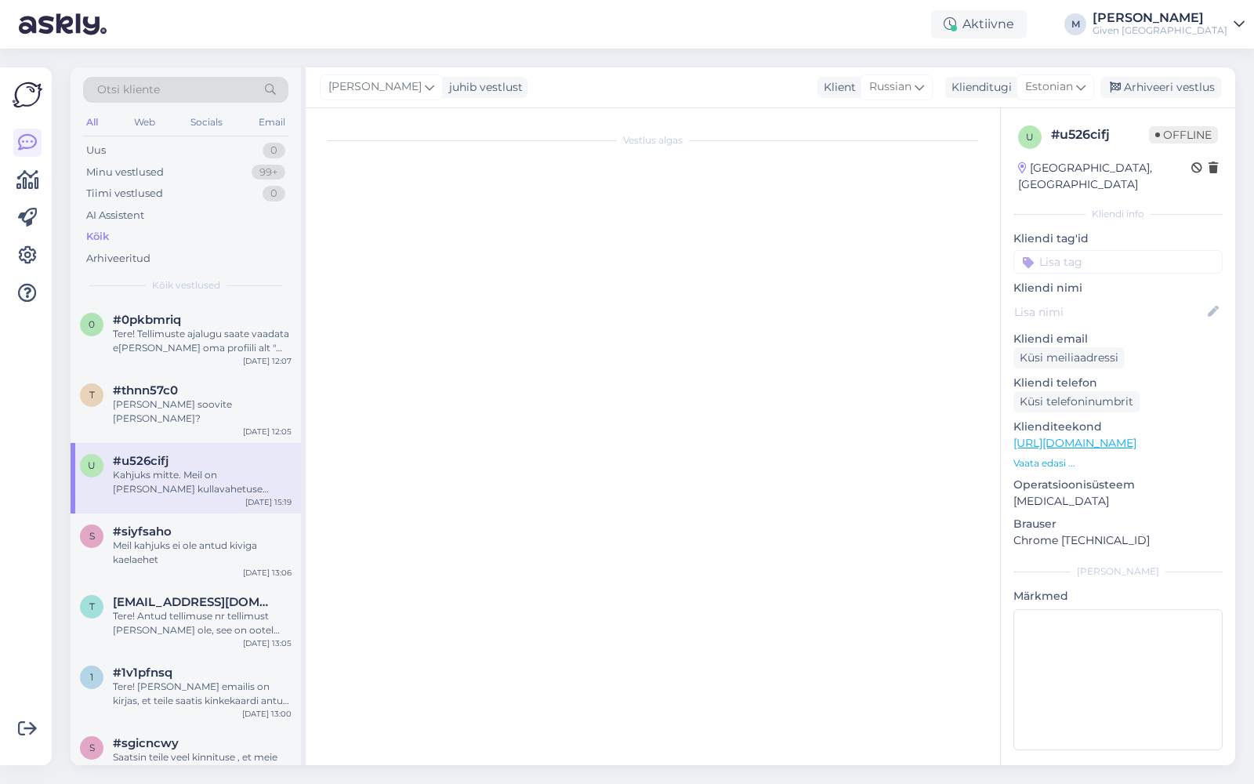
scroll to position [133, 0]
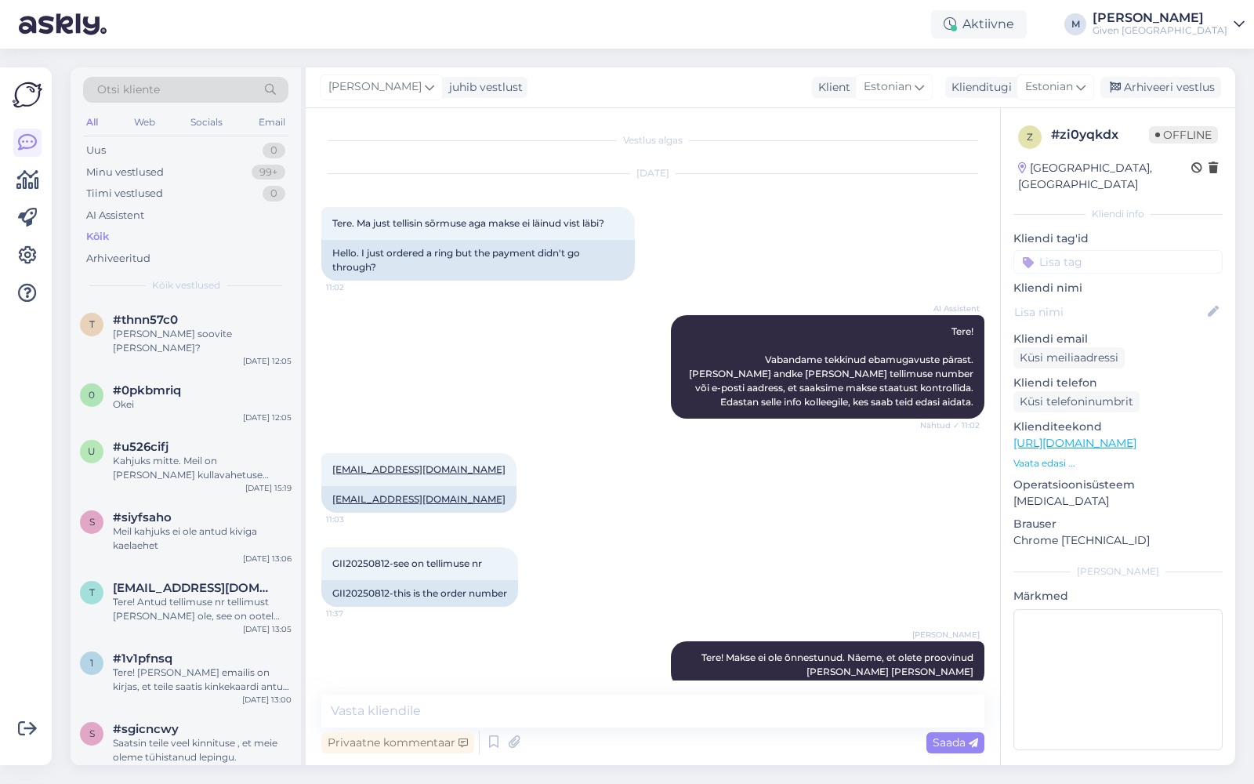
scroll to position [188, 0]
